Goal: Task Accomplishment & Management: Use online tool/utility

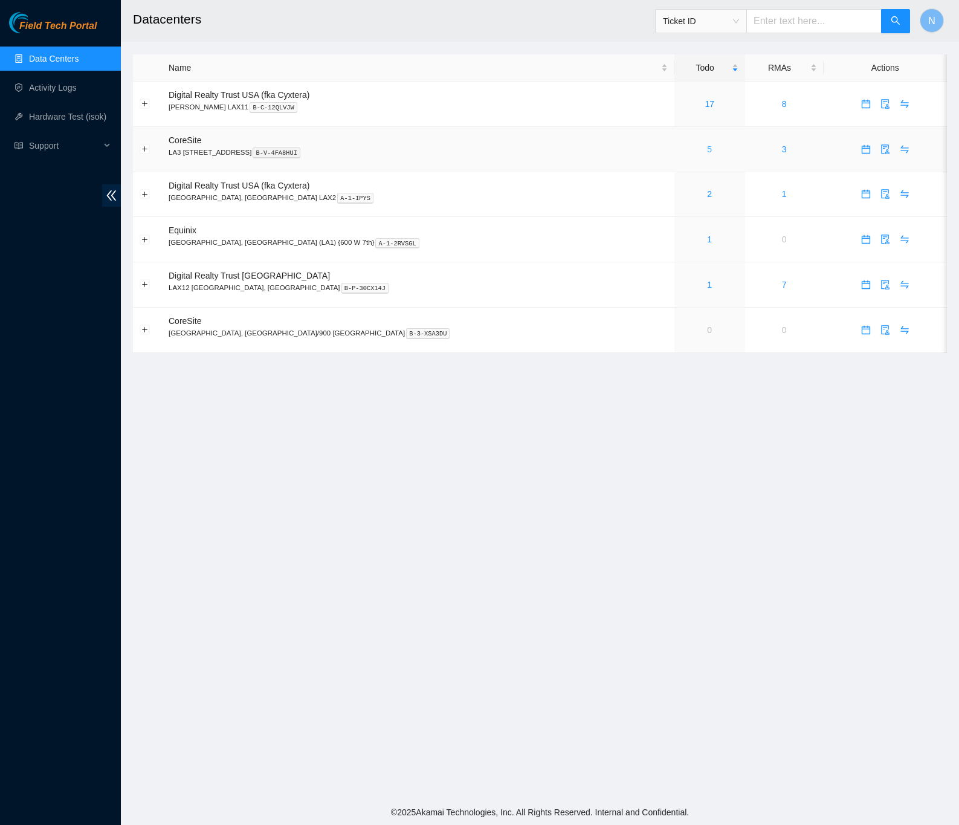
click at [707, 151] on link "5" at bounding box center [709, 149] width 5 height 10
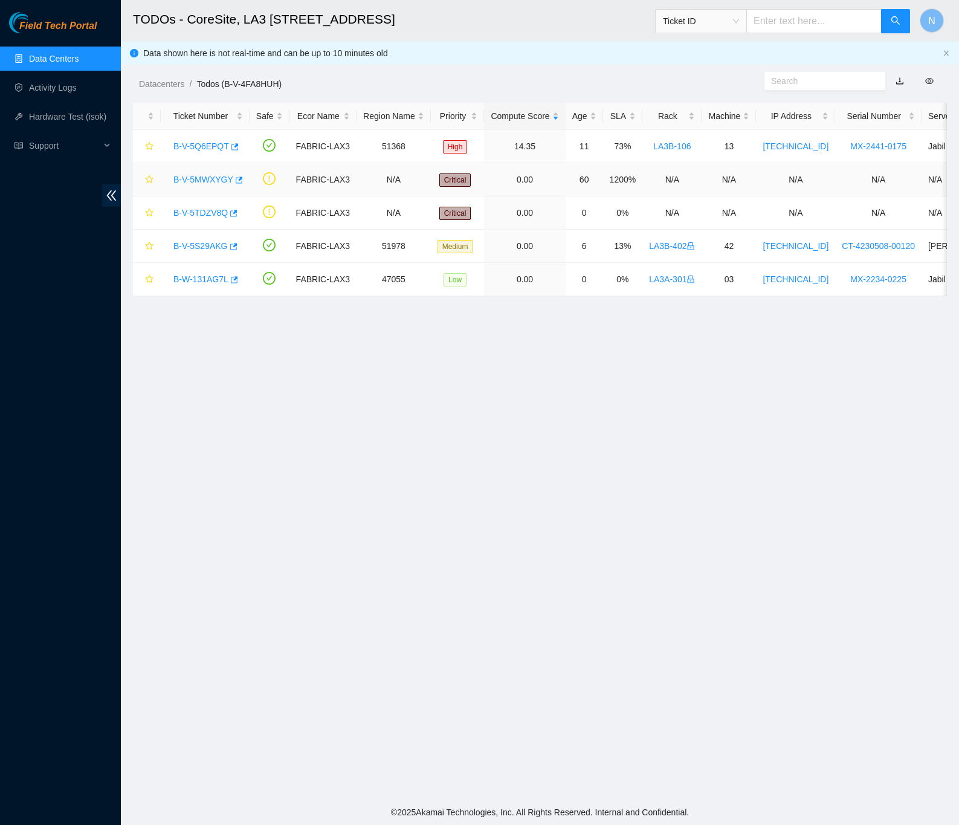
click at [199, 178] on link "B-V-5MWXYGY" at bounding box center [203, 180] width 60 height 10
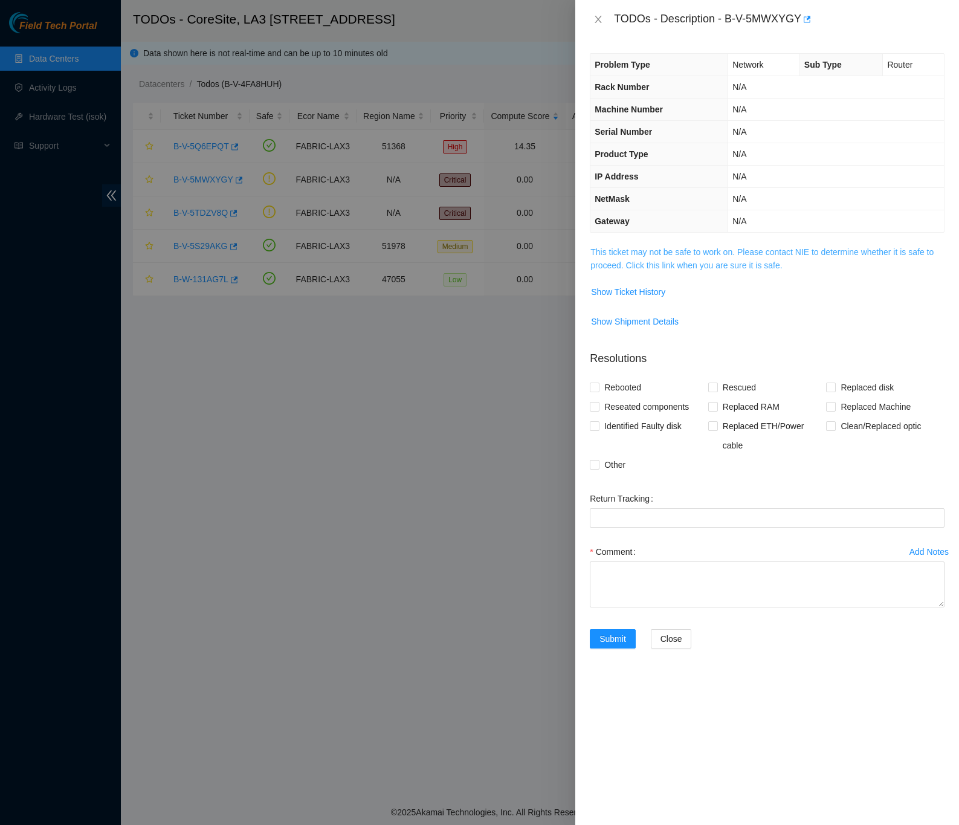
click at [610, 268] on link "This ticket may not be safe to work on. Please contact NIE to determine whether…" at bounding box center [761, 258] width 343 height 23
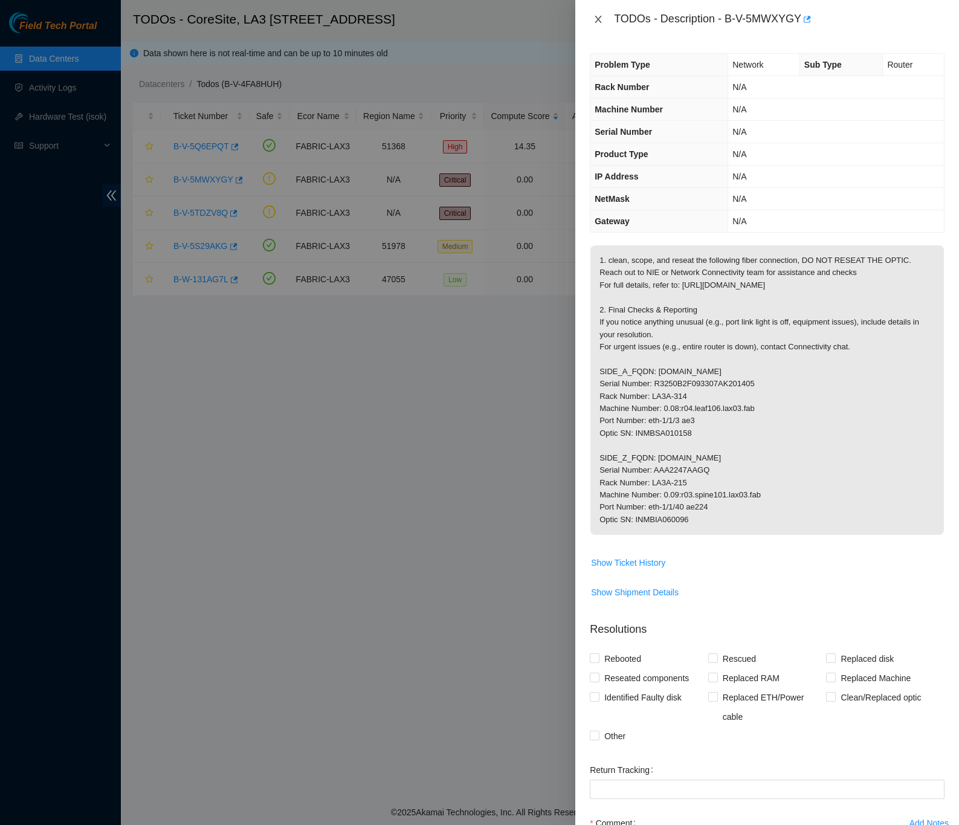
click at [599, 16] on icon "close" at bounding box center [598, 20] width 10 height 10
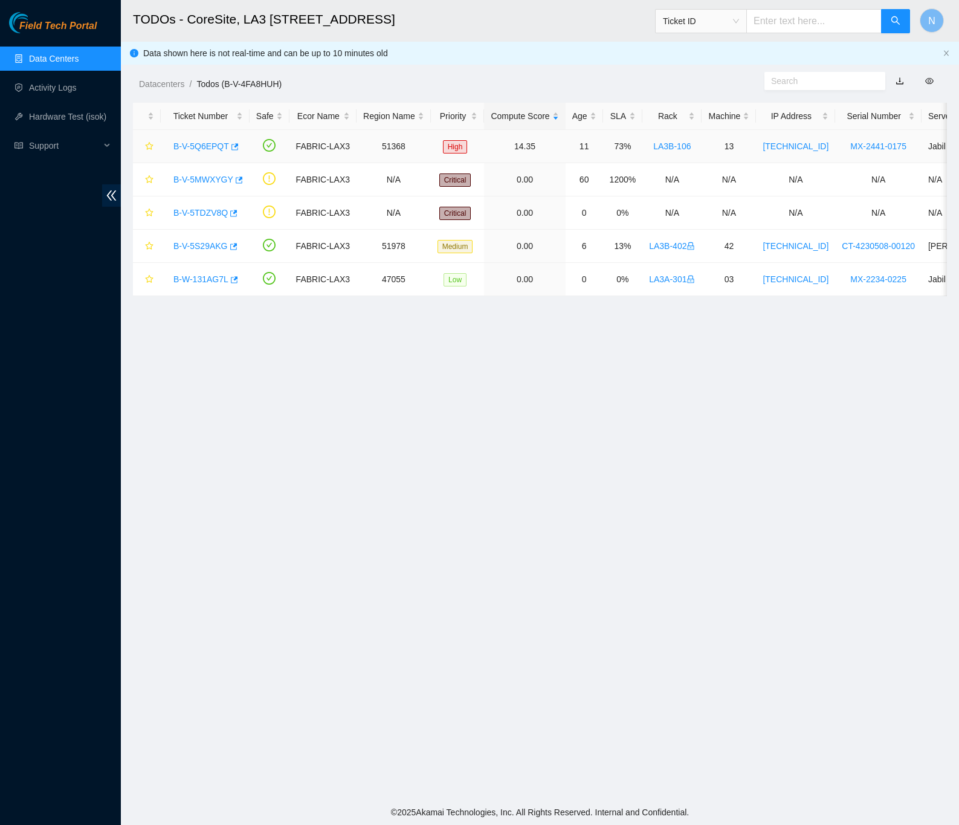
click at [207, 145] on link "B-V-5Q6EPQT" at bounding box center [201, 146] width 56 height 10
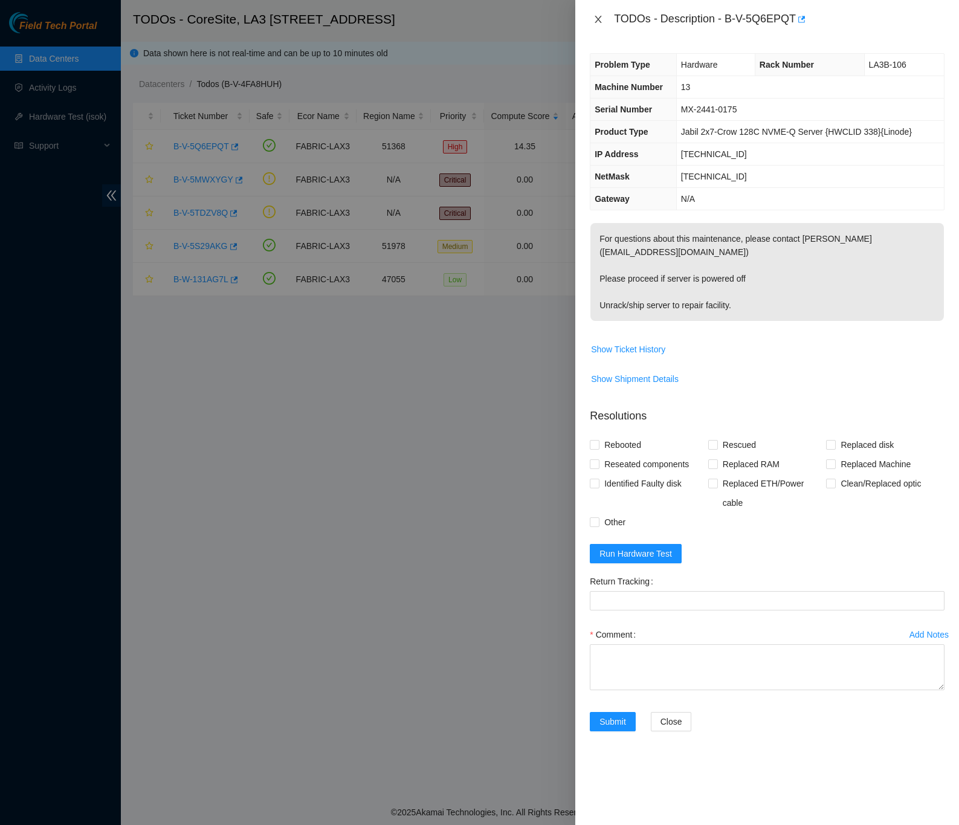
click at [598, 17] on icon "close" at bounding box center [598, 20] width 10 height 10
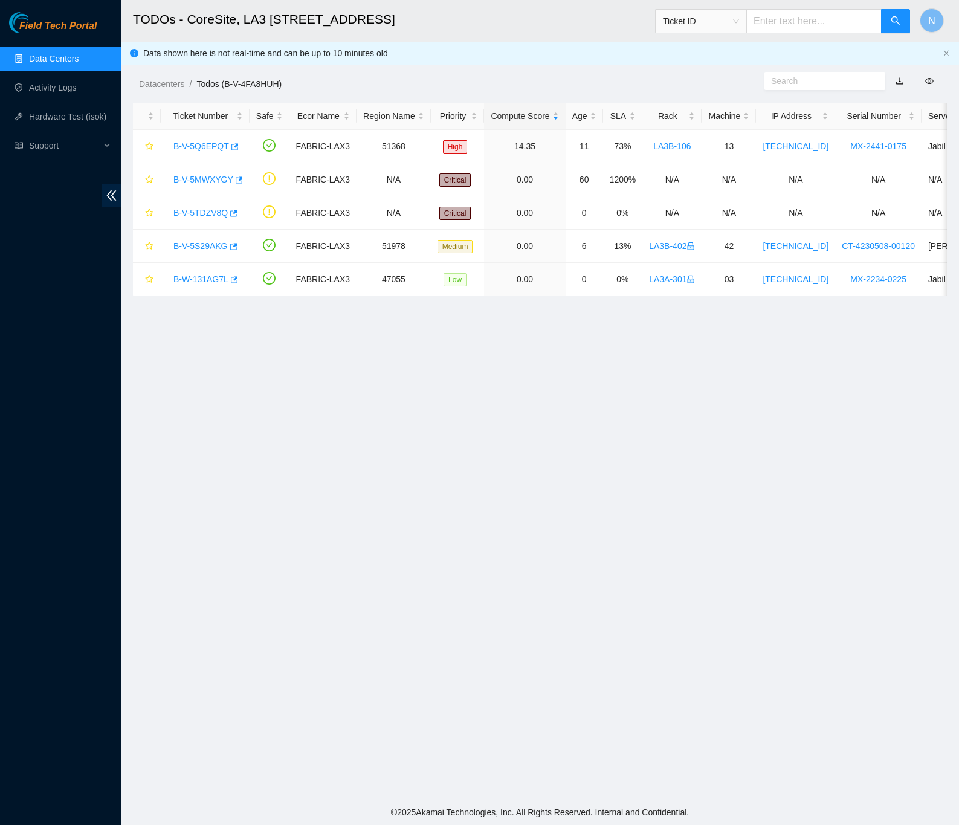
click at [572, 375] on main "TODOs - CoreSite, LA3 200 Bauchet St Ticket ID N Data shown here is not real-ti…" at bounding box center [540, 399] width 838 height 799
click at [205, 247] on link "B-V-5S29AKG" at bounding box center [200, 246] width 54 height 10
